Goal: Transaction & Acquisition: Purchase product/service

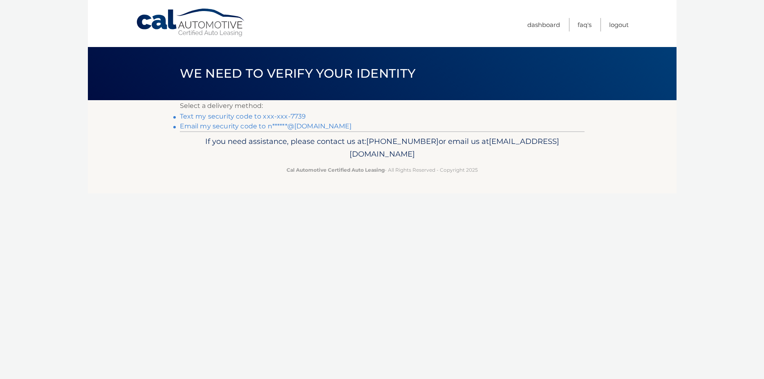
click at [297, 116] on link "Text my security code to xxx-xxx-7739" at bounding box center [243, 116] width 126 height 8
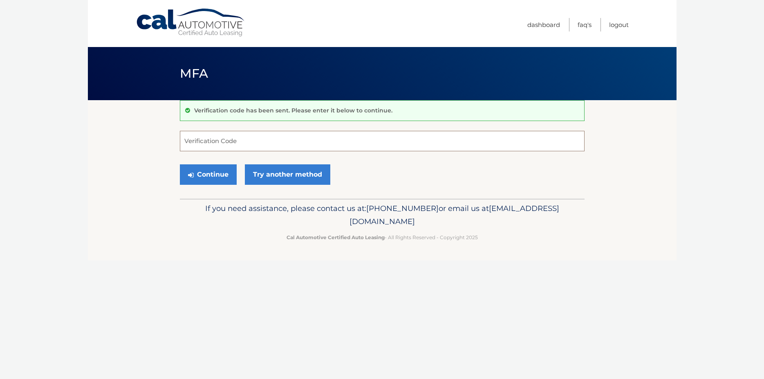
click at [190, 139] on input "Verification Code" at bounding box center [382, 141] width 404 height 20
type input "878972"
click at [212, 176] on button "Continue" at bounding box center [208, 174] width 57 height 20
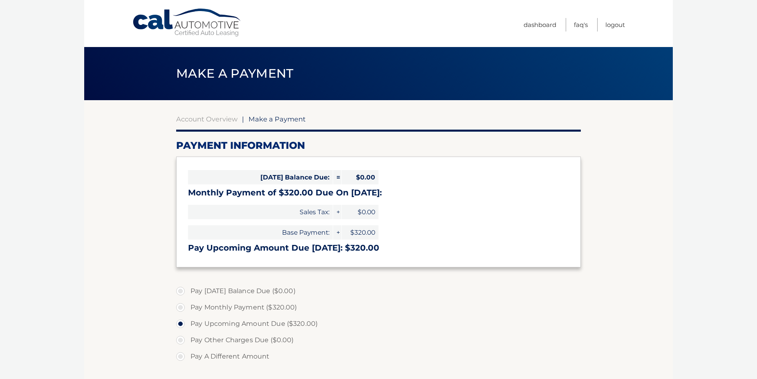
select select "MjczMjkzMzctMDNjYi00NzQ2LTk1ZWYtMjQ1NGE0NGRmMWJl"
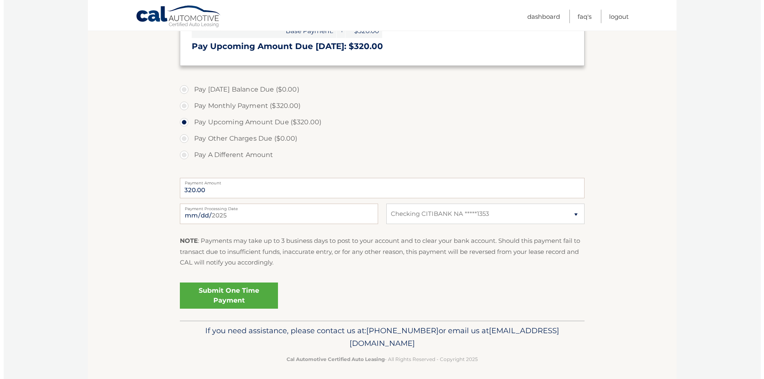
scroll to position [205, 0]
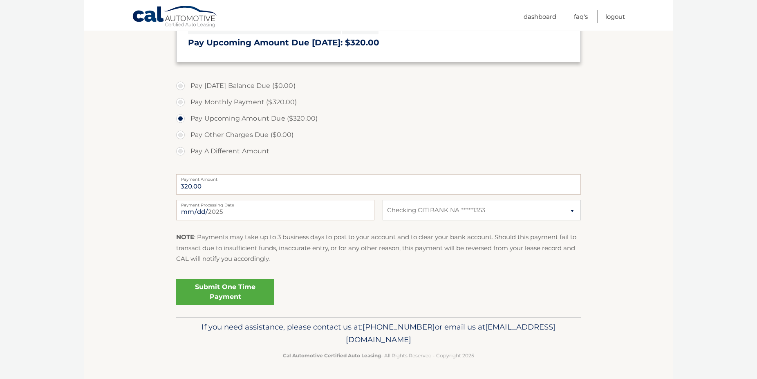
click at [222, 292] on link "Submit One Time Payment" at bounding box center [225, 292] width 98 height 26
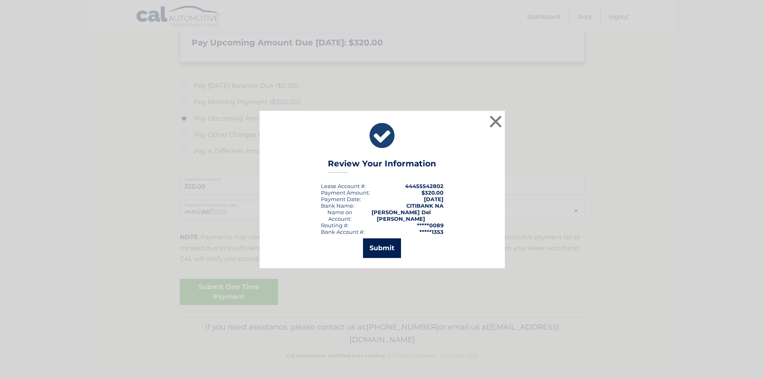
click at [386, 247] on button "Submit" at bounding box center [382, 248] width 38 height 20
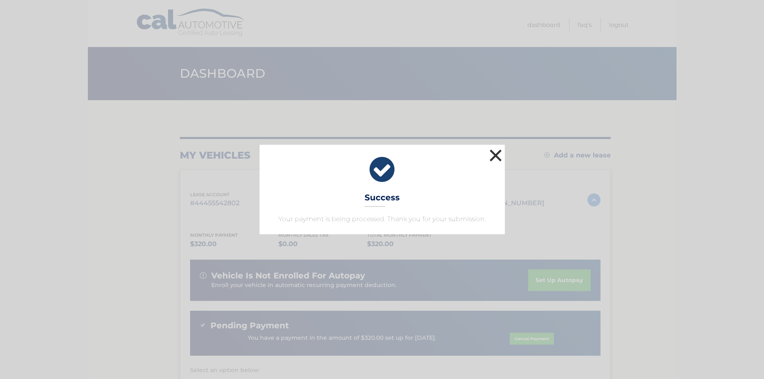
click at [494, 156] on button "×" at bounding box center [495, 155] width 16 height 16
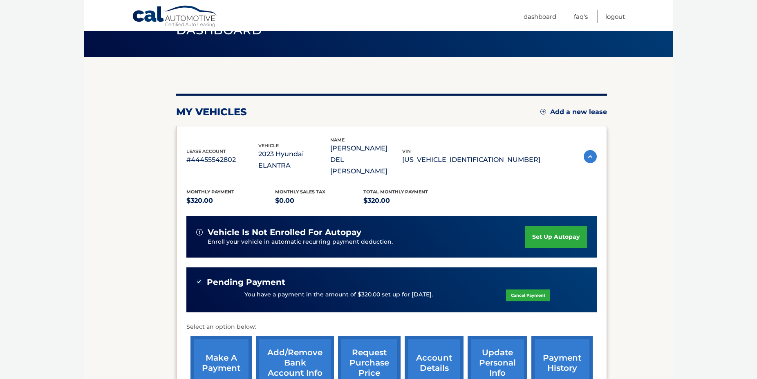
scroll to position [41, 0]
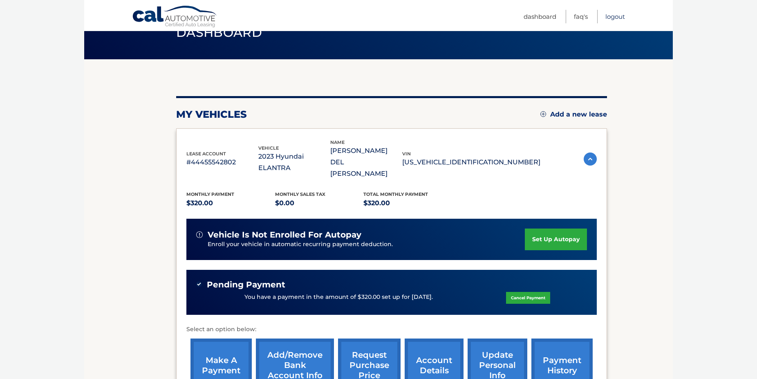
click at [616, 17] on link "Logout" at bounding box center [615, 16] width 20 height 13
